Goal: Task Accomplishment & Management: Complete application form

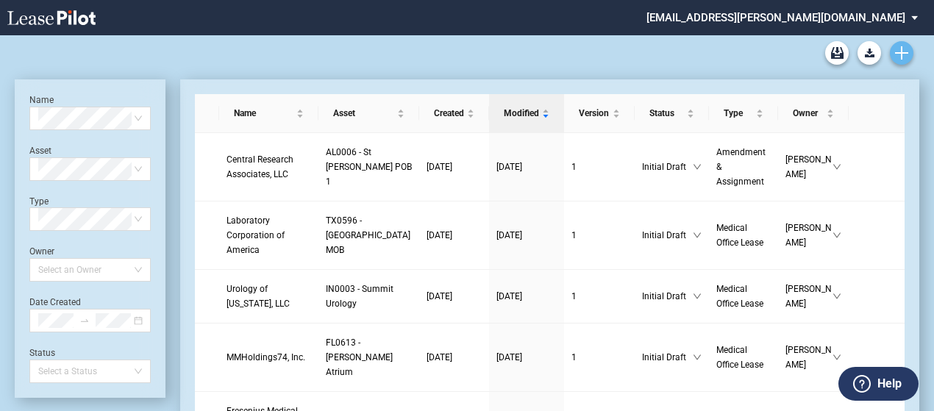
click at [909, 56] on link "Create new document" at bounding box center [902, 53] width 24 height 24
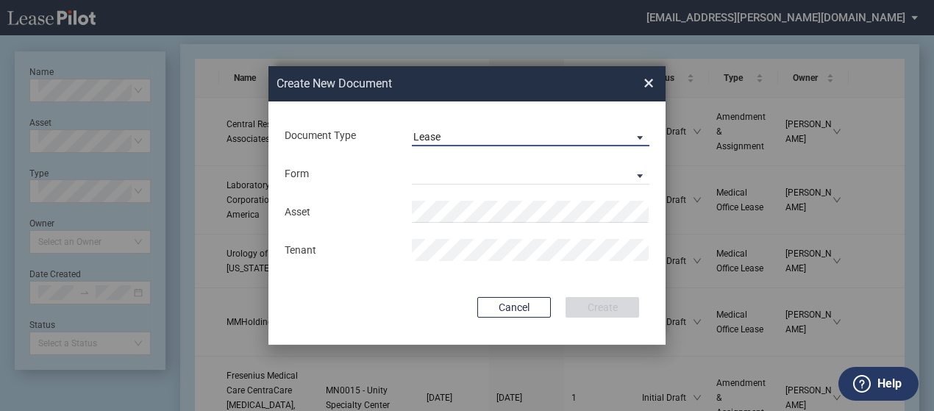
click at [605, 140] on span "Lease" at bounding box center [518, 137] width 211 height 15
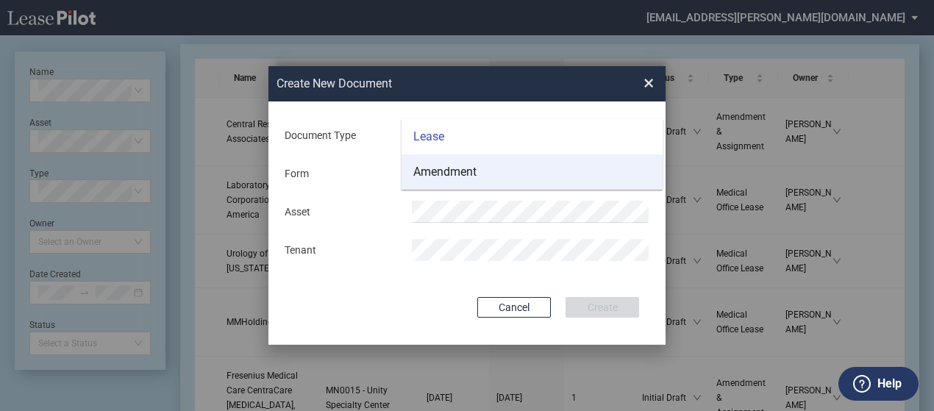
click at [590, 167] on md-option "Amendment" at bounding box center [532, 171] width 261 height 35
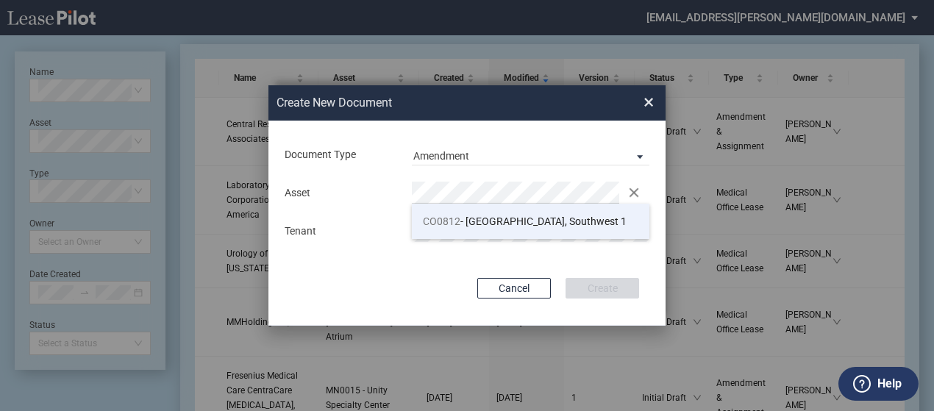
click at [528, 224] on span "CO0812 - Denver, Southwest 1" at bounding box center [525, 222] width 204 height 12
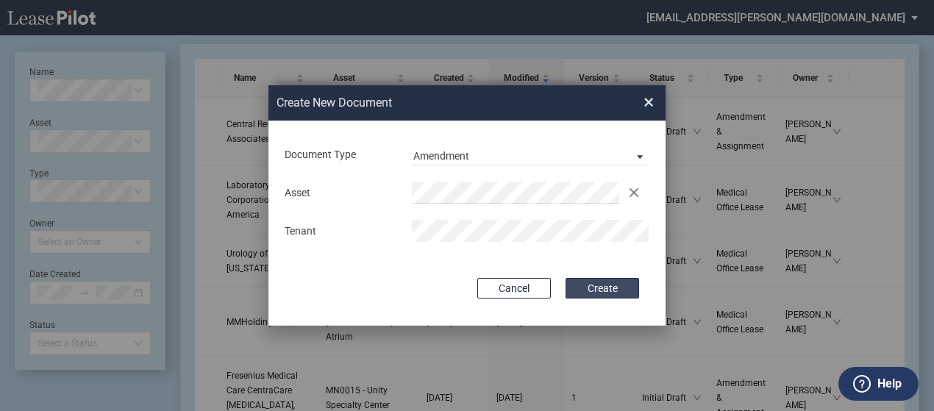
click at [597, 284] on button "Create" at bounding box center [603, 288] width 74 height 21
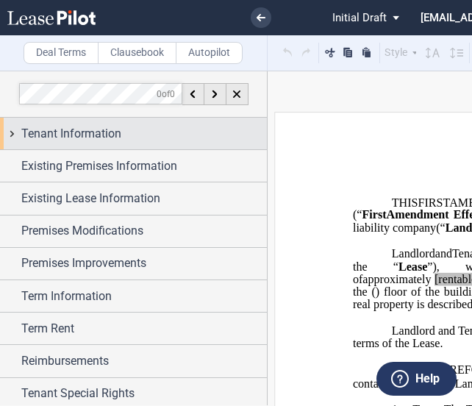
click at [10, 134] on div "Tenant Information" at bounding box center [133, 134] width 267 height 32
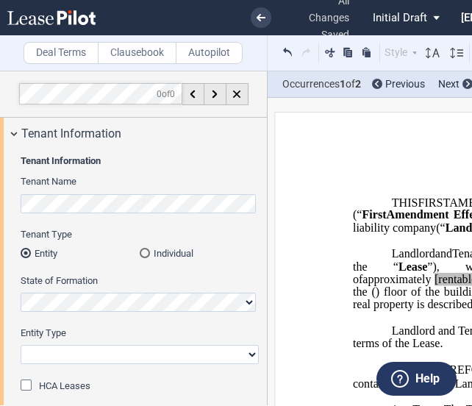
click at [100, 354] on select "Corporation Limited Liability Company General Partnership Limited Partnership O…" at bounding box center [140, 354] width 238 height 19
click at [89, 356] on select "Corporation Limited Liability Company General Partnership Limited Partnership O…" at bounding box center [140, 354] width 238 height 19
select select "Other"
click at [21, 345] on select "Corporation Limited Liability Company General Partnership Limited Partnership O…" at bounding box center [140, 354] width 238 height 19
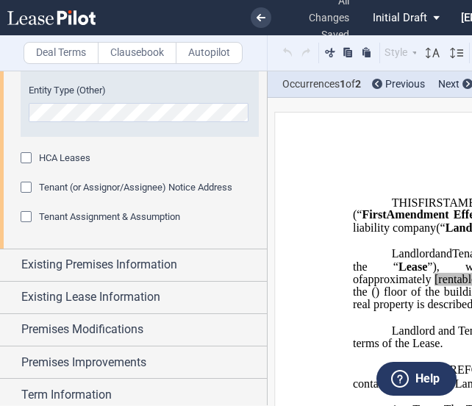
scroll to position [310, 0]
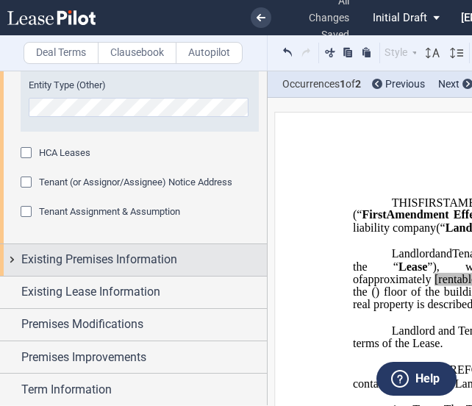
click at [6, 255] on div "Existing Premises Information" at bounding box center [133, 260] width 267 height 32
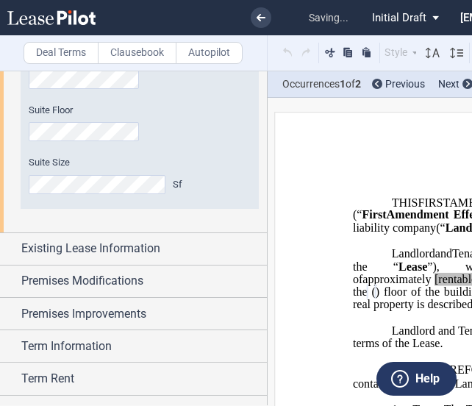
scroll to position [605, 0]
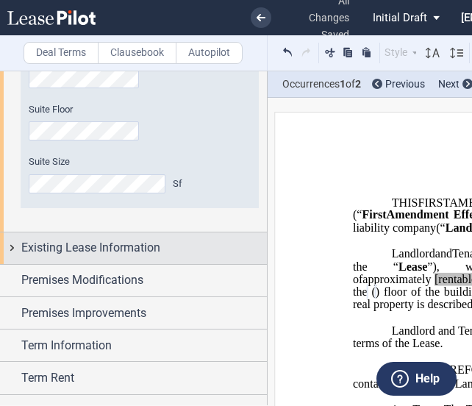
click at [15, 252] on div "Existing Lease Information" at bounding box center [133, 248] width 267 height 32
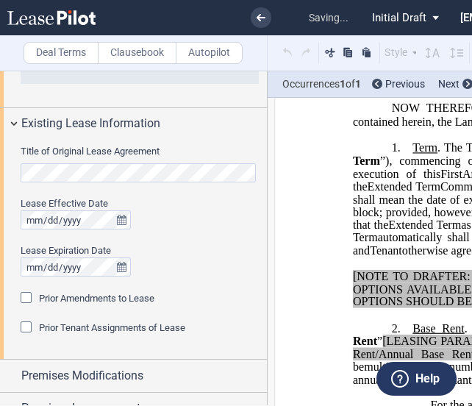
scroll to position [263, 0]
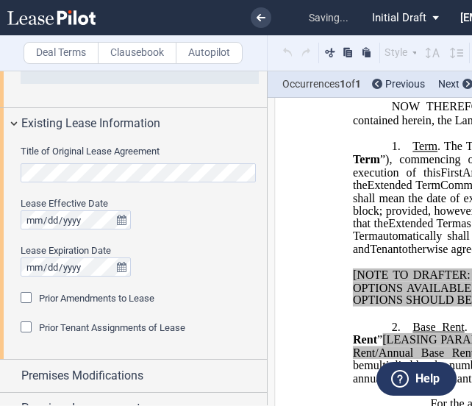
click at [26, 296] on div "Prior Amendments to Lease" at bounding box center [28, 299] width 15 height 15
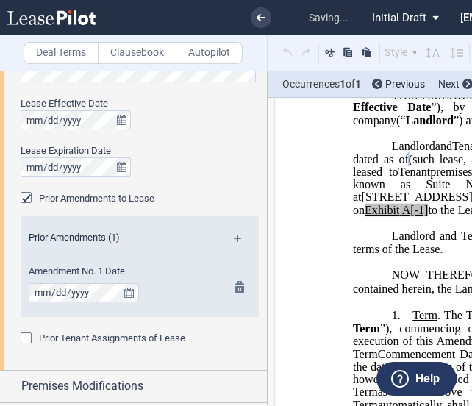
scroll to position [835, 0]
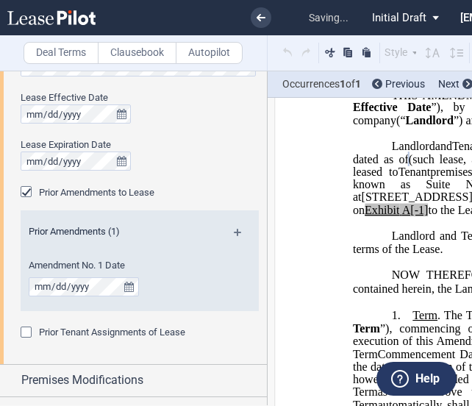
click at [237, 237] on md-icon at bounding box center [244, 238] width 20 height 18
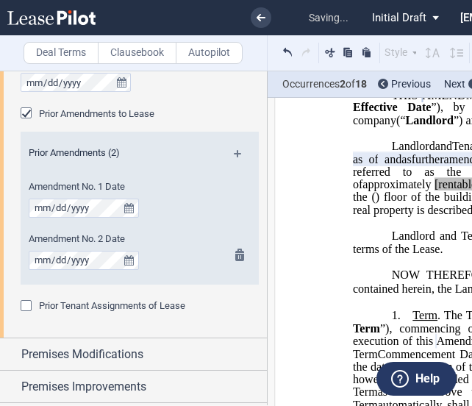
scroll to position [914, 0]
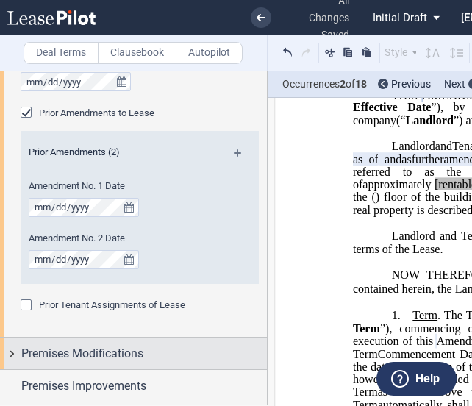
click at [12, 351] on div "Premises Modifications" at bounding box center [133, 354] width 267 height 32
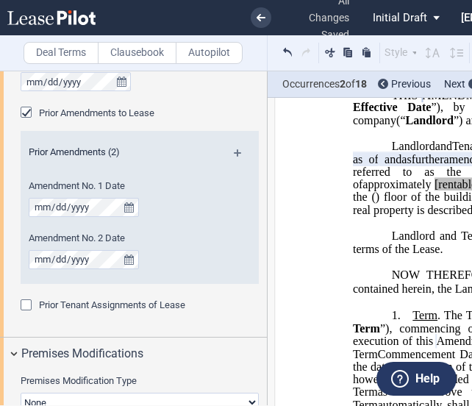
scroll to position [1069, 0]
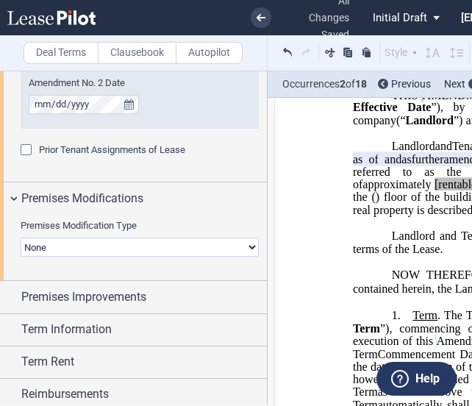
click at [90, 248] on select "None Expansion Relocation" at bounding box center [140, 247] width 238 height 19
select select "relocation"
click at [21, 238] on select "None Expansion Relocation" at bounding box center [140, 247] width 238 height 19
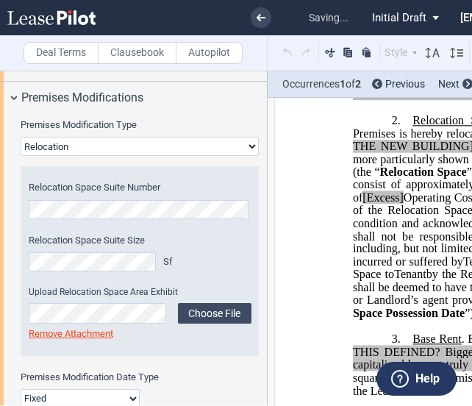
scroll to position [1171, 0]
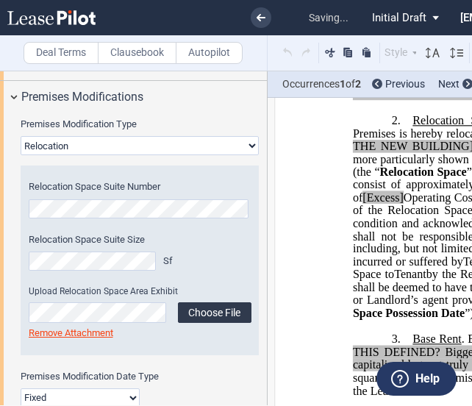
click at [205, 304] on label "Choose File" at bounding box center [215, 312] width 74 height 21
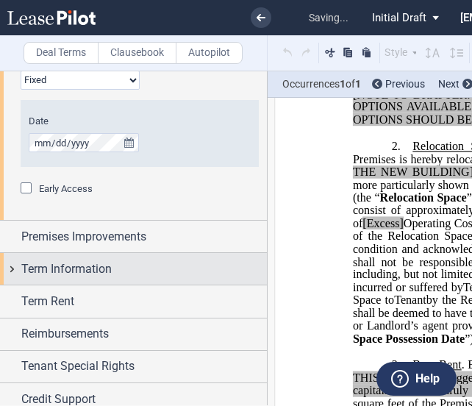
scroll to position [1489, 0]
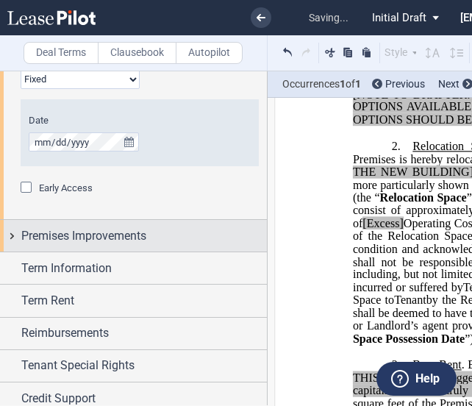
click at [19, 236] on div "Premises Improvements" at bounding box center [133, 236] width 267 height 32
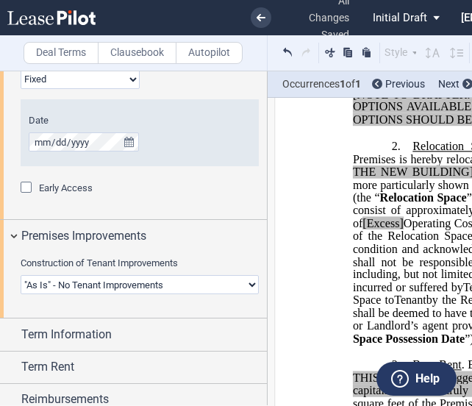
click at [68, 283] on select "Landlord Constructs Tenant Improvements Tenant Constructs Tenant Improvements "…" at bounding box center [140, 284] width 238 height 19
select select "landlord"
click at [21, 275] on select "Landlord Constructs Tenant Improvements Tenant Constructs Tenant Improvements "…" at bounding box center [140, 284] width 238 height 19
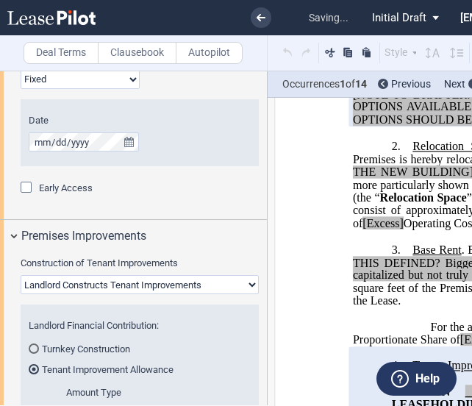
scroll to position [1623, 0]
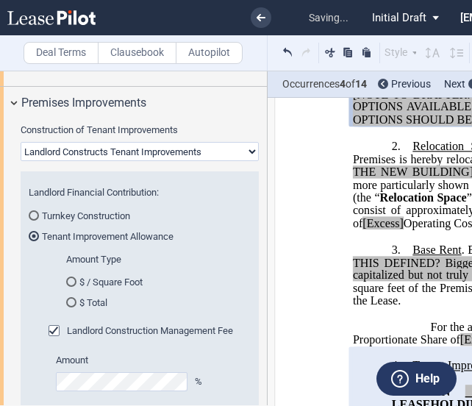
click at [96, 283] on md-radio-button "$ / Square Foot" at bounding box center [155, 281] width 178 height 13
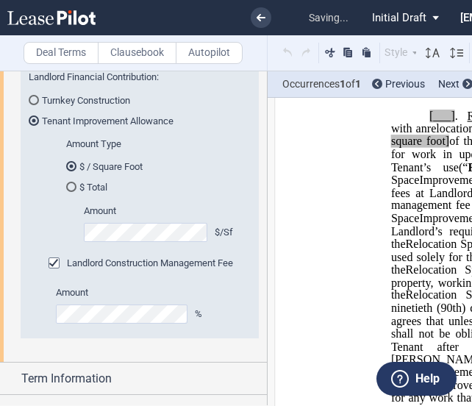
scroll to position [1750, 0]
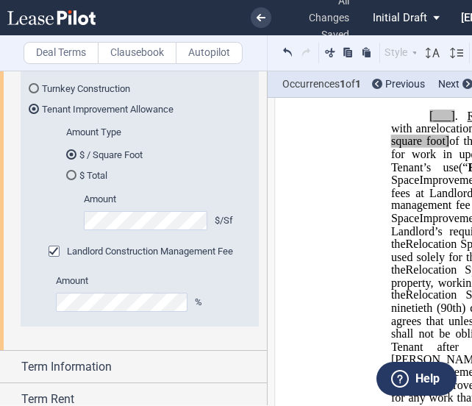
click at [153, 383] on div "Term Rent" at bounding box center [133, 399] width 267 height 32
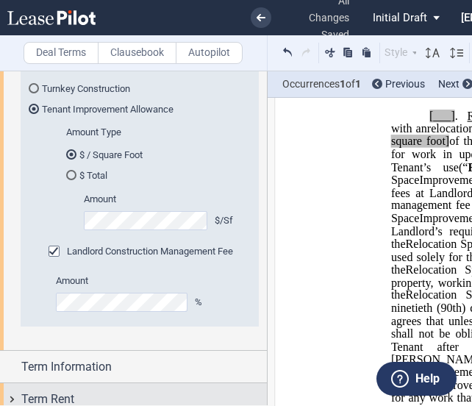
click at [153, 383] on div "Term Rent" at bounding box center [133, 399] width 267 height 32
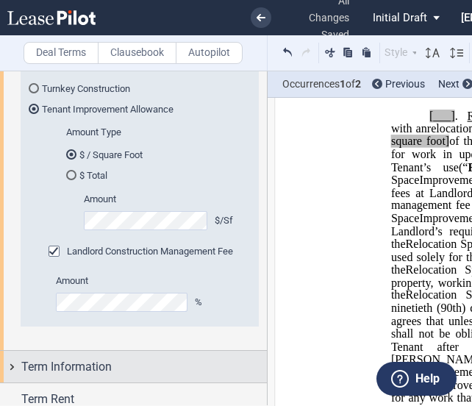
click at [15, 363] on div "Term Information" at bounding box center [133, 367] width 267 height 32
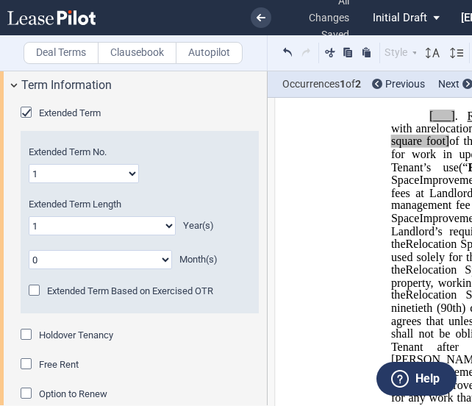
scroll to position [2032, 0]
click at [145, 225] on select "0 1 2 3 4 5 6 7 8 9 10 11 12 13 14 15 16 17 18 19 20" at bounding box center [103, 225] width 148 height 19
click at [29, 216] on select "0 1 2 3 4 5 6 7 8 9 10 11 12 13 14 15 16 17 18 19 20" at bounding box center [103, 225] width 148 height 19
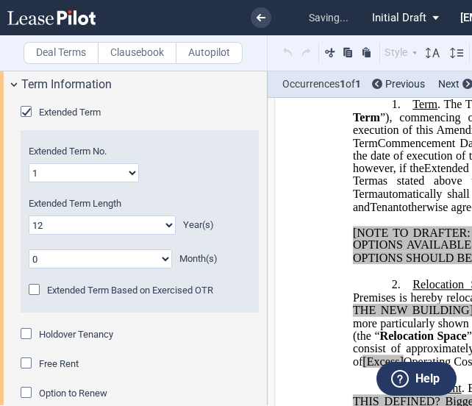
scroll to position [277, 0]
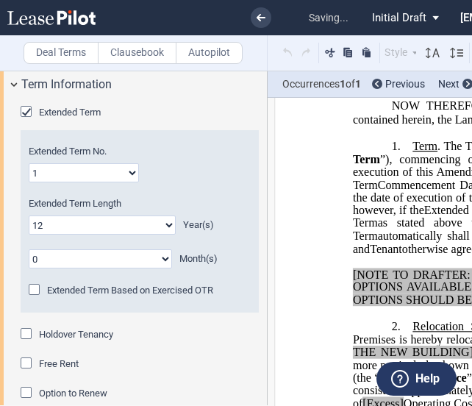
click at [113, 227] on select "0 1 2 3 4 5 6 7 8 9 10 11 12 13 14 15 16 17 18 19 20" at bounding box center [103, 225] width 148 height 19
select select "number:3"
click at [29, 216] on select "0 1 2 3 4 5 6 7 8 9 10 11 12 13 14 15 16 17 18 19 20" at bounding box center [103, 225] width 148 height 19
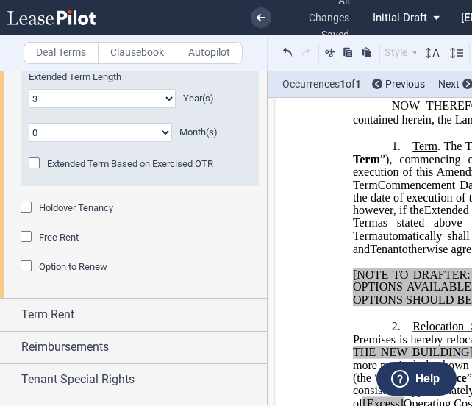
scroll to position [2159, 0]
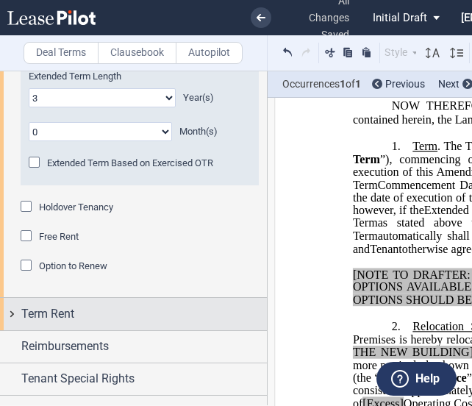
click at [4, 316] on div "Term Rent" at bounding box center [133, 314] width 267 height 32
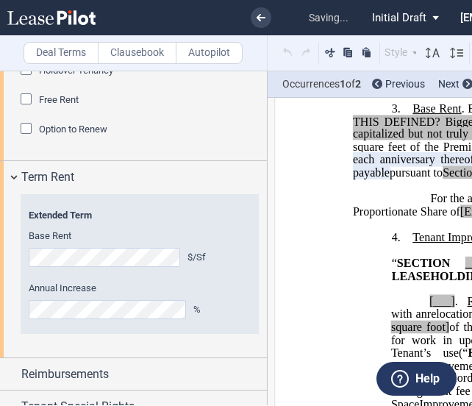
scroll to position [2376, 0]
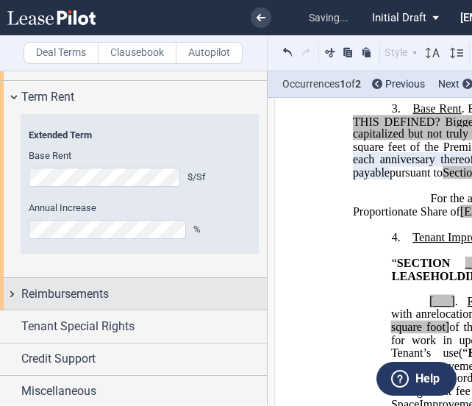
click at [10, 291] on div "Reimbursements" at bounding box center [133, 294] width 267 height 32
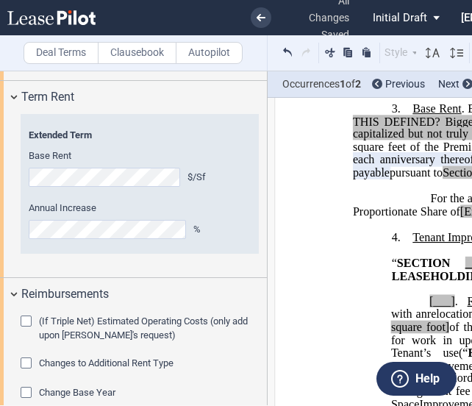
scroll to position [2490, 0]
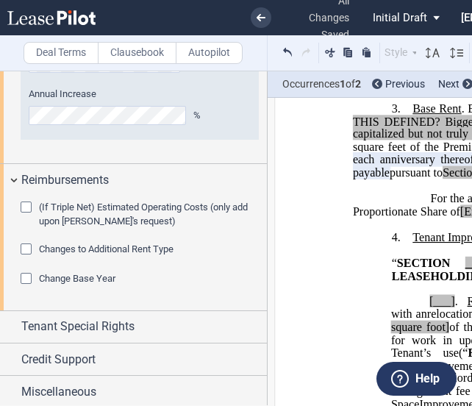
click at [72, 250] on span "Changes to Additional Rent Type" at bounding box center [106, 248] width 135 height 11
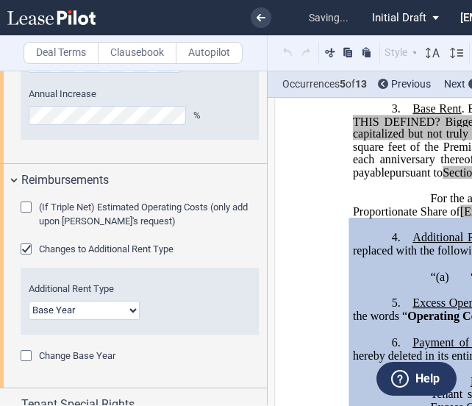
click at [81, 305] on select "Base Year Triple Net" at bounding box center [85, 310] width 112 height 19
select select "triple net"
click at [29, 301] on select "Base Year Triple Net" at bounding box center [85, 310] width 112 height 19
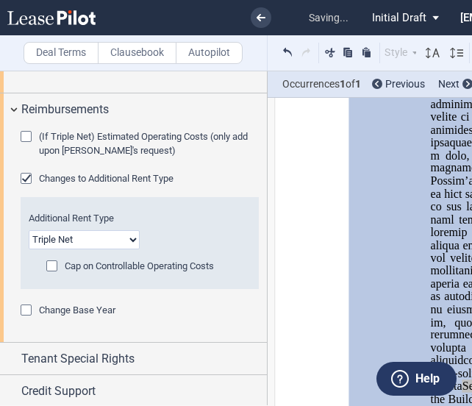
scroll to position [2593, 0]
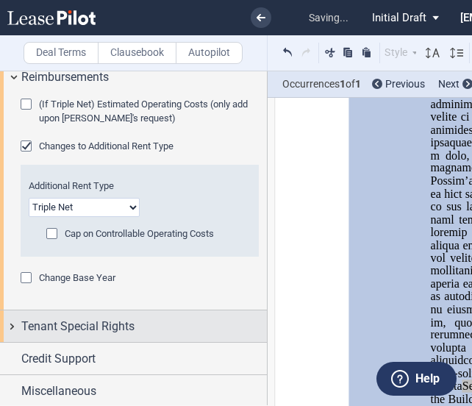
click at [13, 323] on div "Tenant Special Rights" at bounding box center [133, 326] width 267 height 32
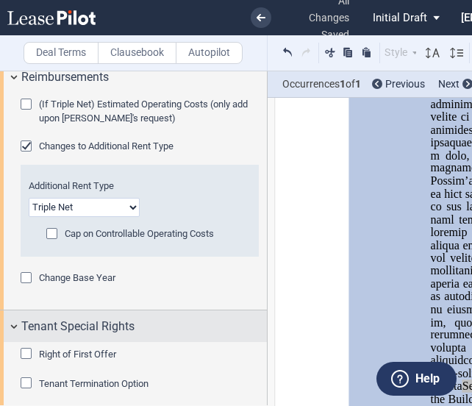
scroll to position [2665, 0]
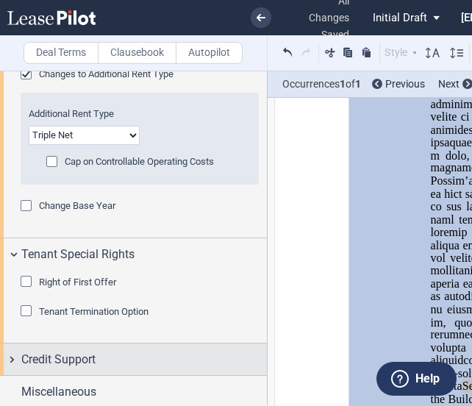
click at [21, 351] on span "Credit Support" at bounding box center [58, 360] width 74 height 18
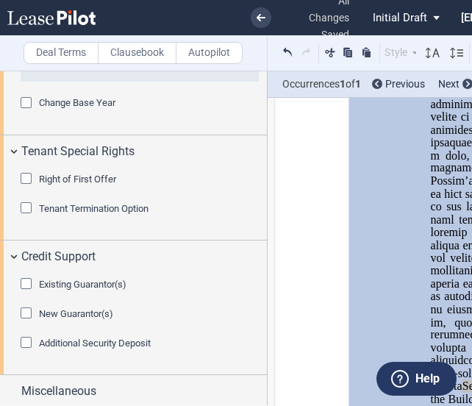
click at [51, 285] on span "Existing Guarantor(s)" at bounding box center [83, 284] width 88 height 11
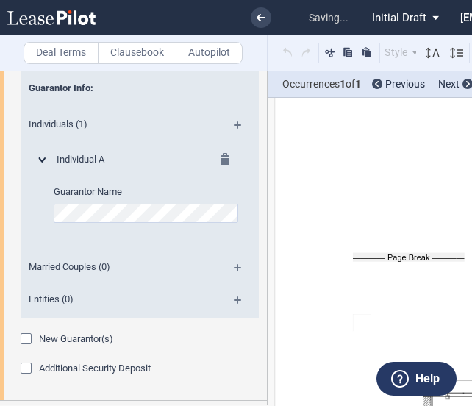
scroll to position [3029, 0]
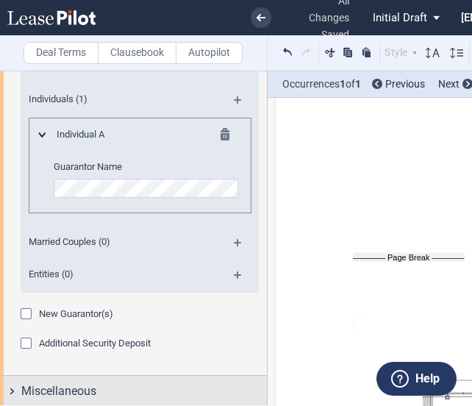
click at [4, 388] on div "Miscellaneous" at bounding box center [133, 392] width 267 height 32
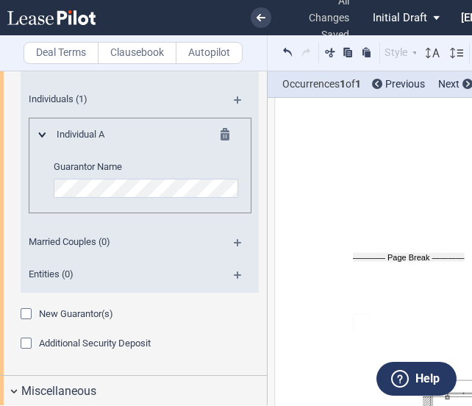
scroll to position [3326, 0]
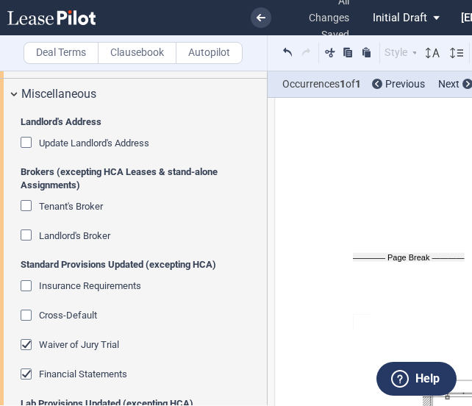
click at [44, 237] on span "Landlord's Broker" at bounding box center [74, 235] width 71 height 11
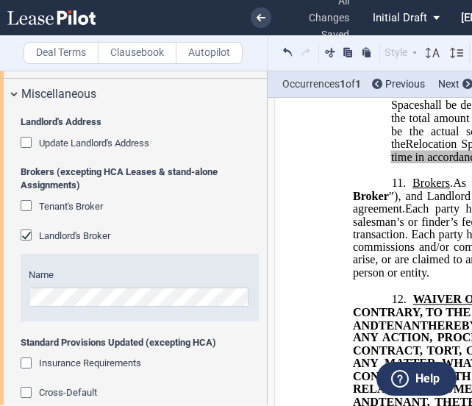
scroll to position [3458, 0]
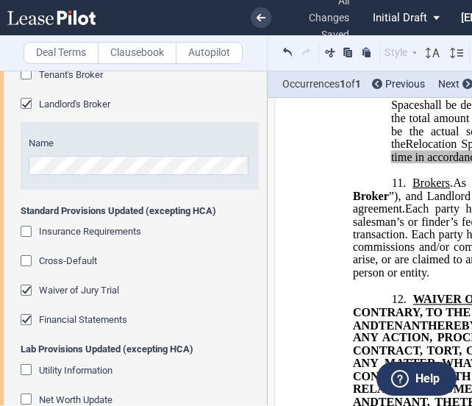
click at [24, 226] on div "Insurance Requirements" at bounding box center [28, 233] width 15 height 15
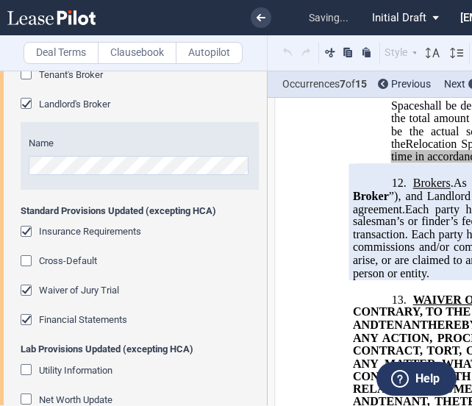
click at [27, 258] on div "Cross-Default" at bounding box center [28, 262] width 15 height 15
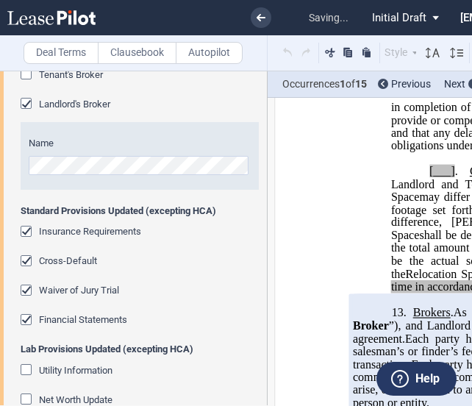
scroll to position [5834, 0]
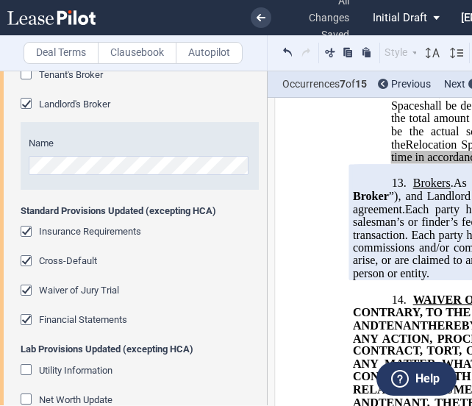
click at [27, 258] on div "Cross-Default" at bounding box center [28, 262] width 15 height 15
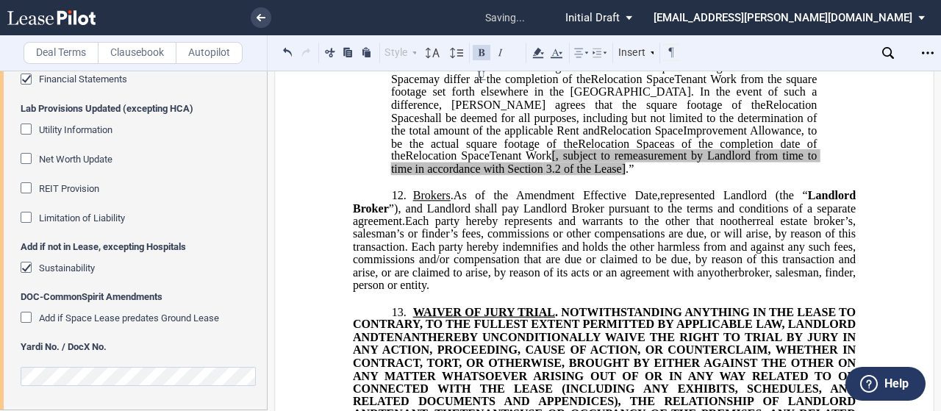
scroll to position [3694, 0]
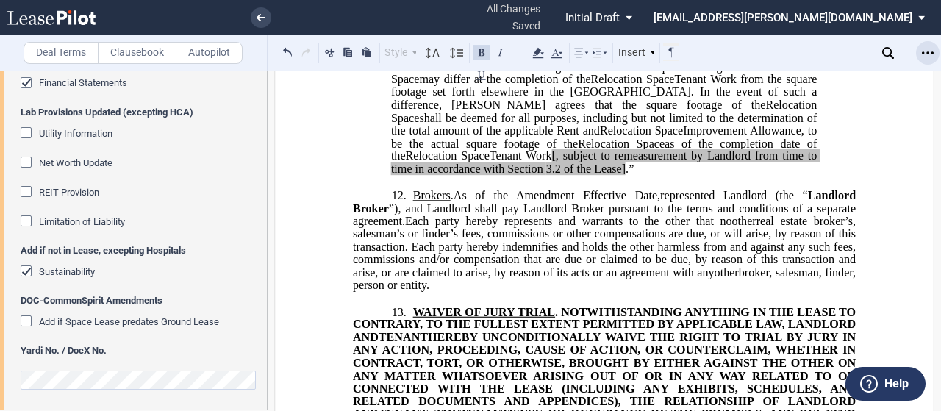
click at [925, 58] on icon "Open Lease options menu" at bounding box center [928, 53] width 12 height 12
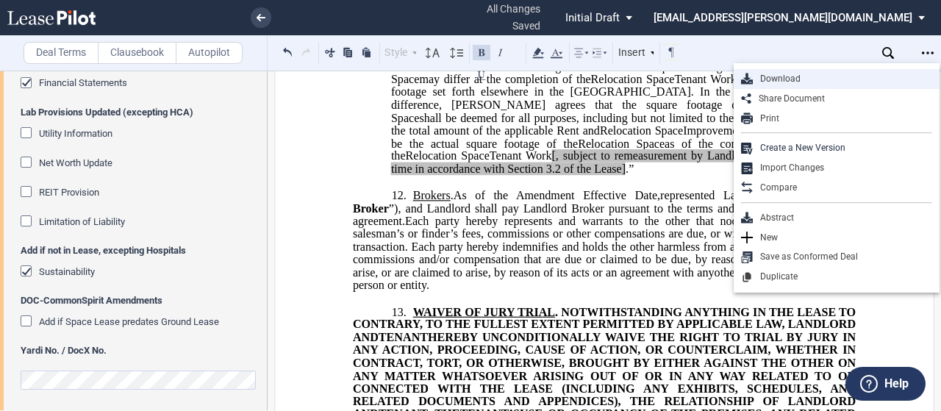
click at [824, 75] on div "Download" at bounding box center [842, 79] width 179 height 13
